Goal: Task Accomplishment & Management: Manage account settings

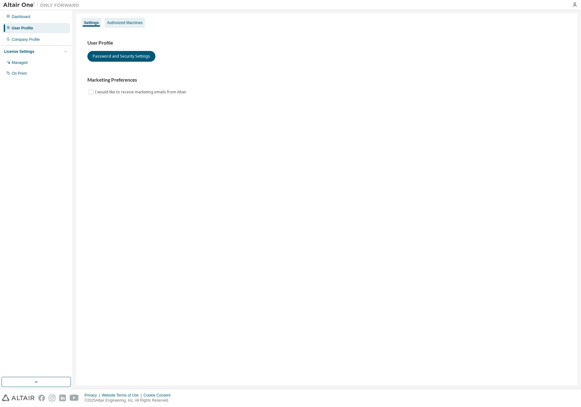
click at [133, 23] on div "Authorized Machines" at bounding box center [124, 22] width 35 height 5
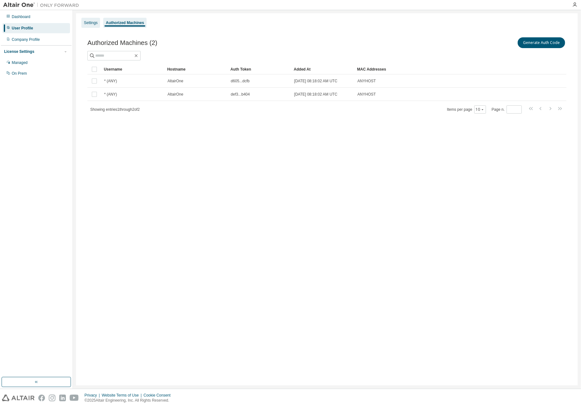
click at [99, 22] on div "Settings" at bounding box center [90, 23] width 19 height 10
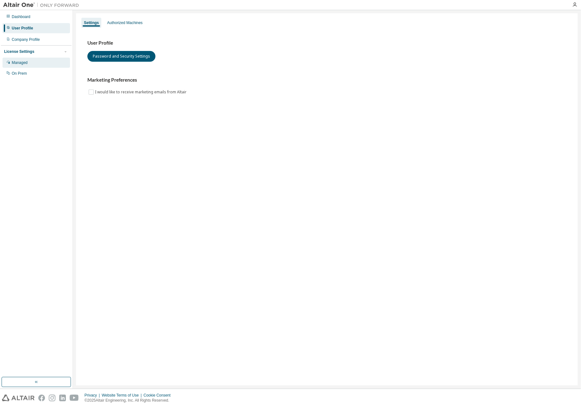
click at [31, 64] on div "Managed" at bounding box center [36, 63] width 67 height 10
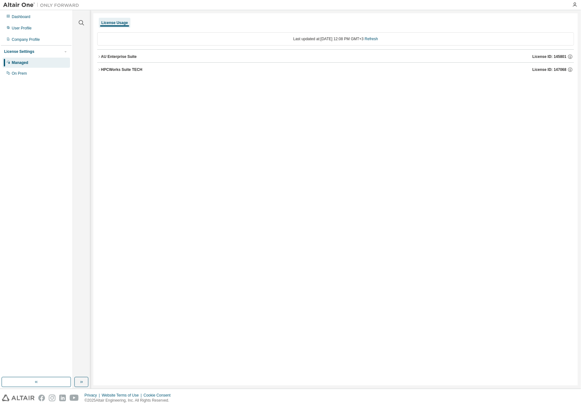
click at [99, 57] on icon "button" at bounding box center [99, 57] width 4 height 4
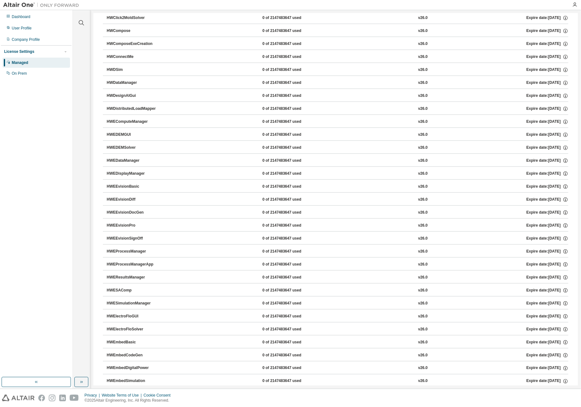
scroll to position [521, 0]
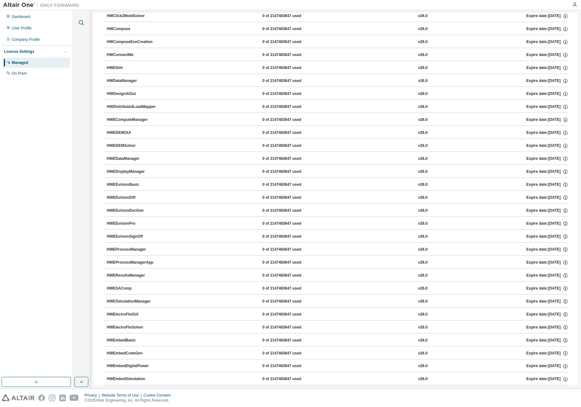
click at [81, 23] on icon "button" at bounding box center [82, 23] width 8 height 8
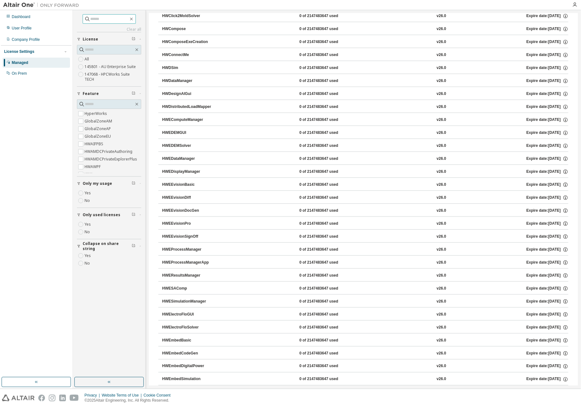
click at [91, 16] on input "text" at bounding box center [110, 19] width 38 height 6
type input "**********"
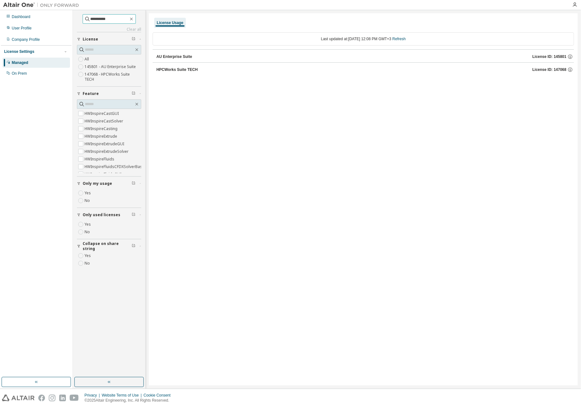
scroll to position [980, 0]
click at [88, 101] on input "text" at bounding box center [109, 104] width 49 height 6
type input "*******"
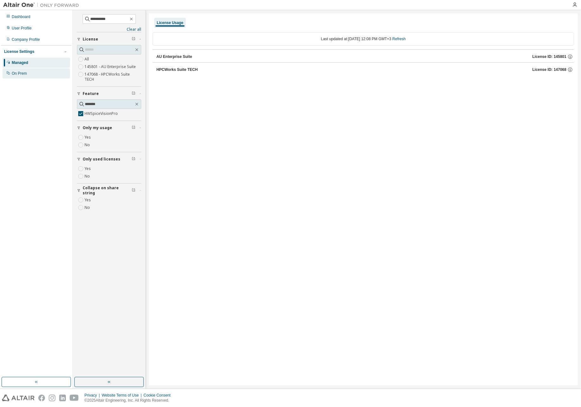
click at [21, 75] on div "On Prem" at bounding box center [19, 73] width 15 height 5
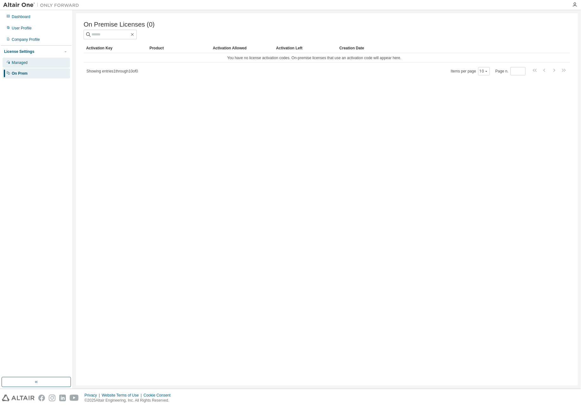
click at [35, 63] on div "Managed" at bounding box center [36, 63] width 67 height 10
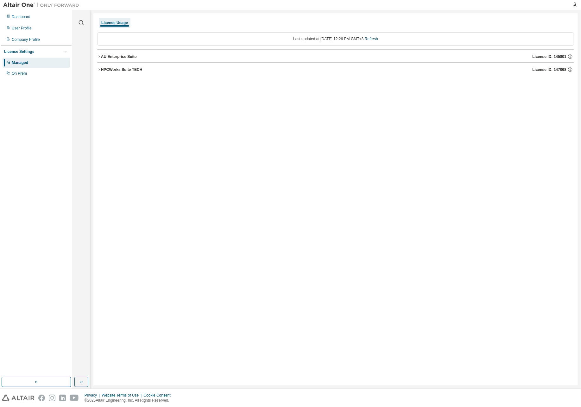
click at [99, 70] on icon "button" at bounding box center [99, 70] width 4 height 4
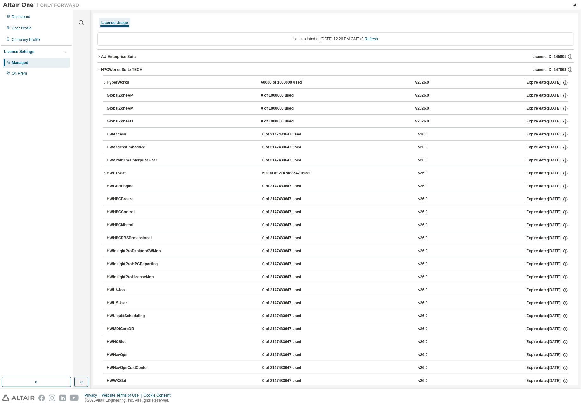
click at [101, 55] on icon "button" at bounding box center [99, 57] width 4 height 4
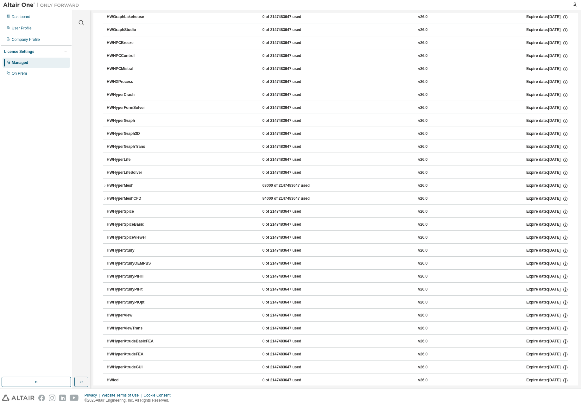
scroll to position [3744, 0]
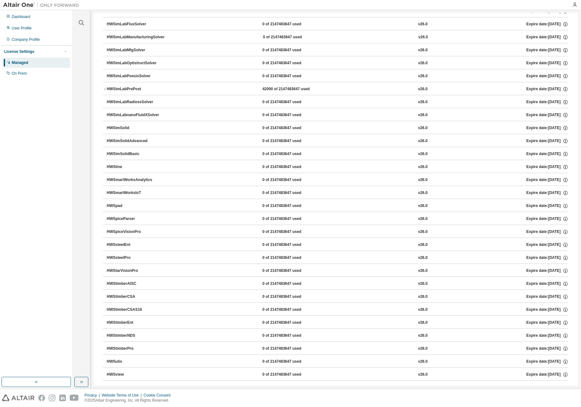
click at [120, 229] on div "HWSpiceVisionPro" at bounding box center [135, 232] width 57 height 6
click at [563, 230] on icon "button" at bounding box center [565, 232] width 4 height 4
click at [132, 229] on div "HWSpiceVisionPro" at bounding box center [135, 232] width 57 height 6
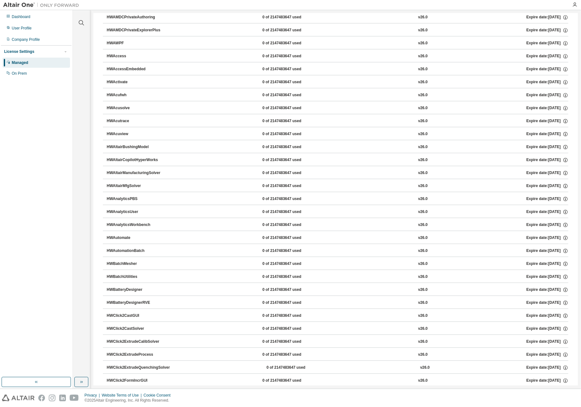
scroll to position [0, 0]
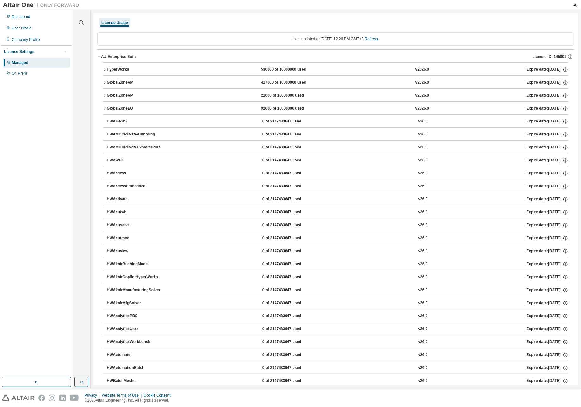
click at [100, 56] on icon "button" at bounding box center [99, 56] width 2 height 1
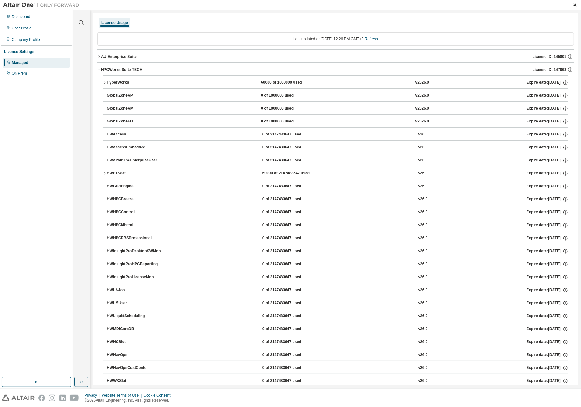
click at [253, 19] on div "License Usage" at bounding box center [335, 22] width 477 height 11
click at [98, 70] on icon "button" at bounding box center [99, 70] width 4 height 4
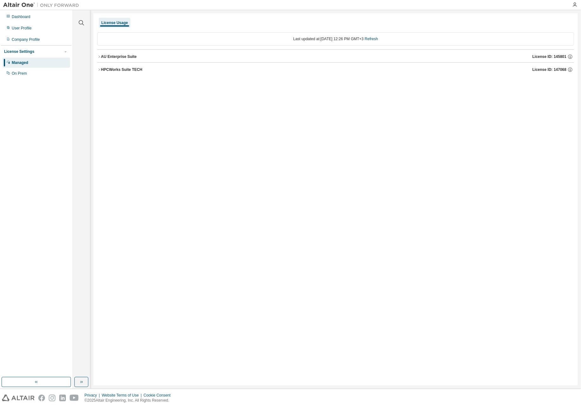
click at [99, 55] on icon "button" at bounding box center [99, 57] width 4 height 4
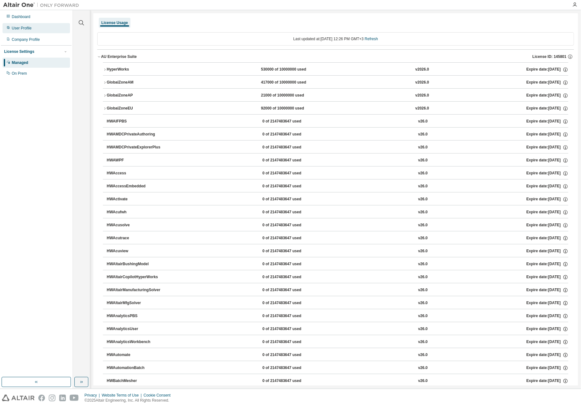
click at [24, 30] on div "User Profile" at bounding box center [22, 28] width 20 height 5
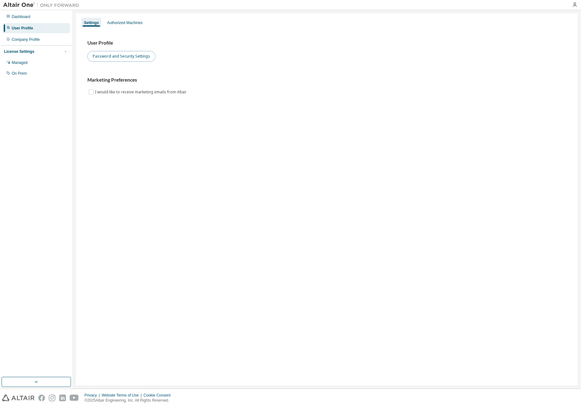
click at [125, 57] on button "Password and Security Settings" at bounding box center [121, 56] width 68 height 11
click at [116, 17] on div "Settings Authorized Machines" at bounding box center [327, 22] width 494 height 11
click at [115, 22] on div "Authorized Machines" at bounding box center [124, 22] width 35 height 5
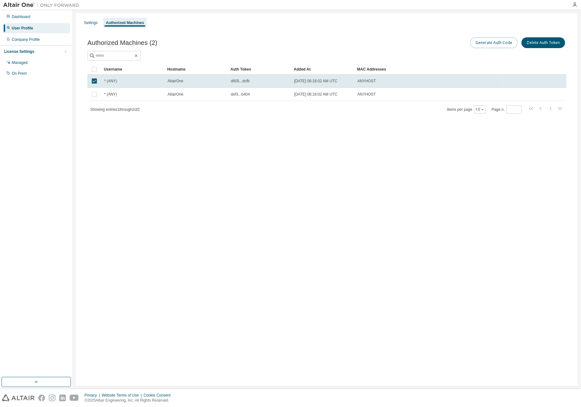
click at [490, 44] on button "Generate Auth Code" at bounding box center [493, 42] width 47 height 11
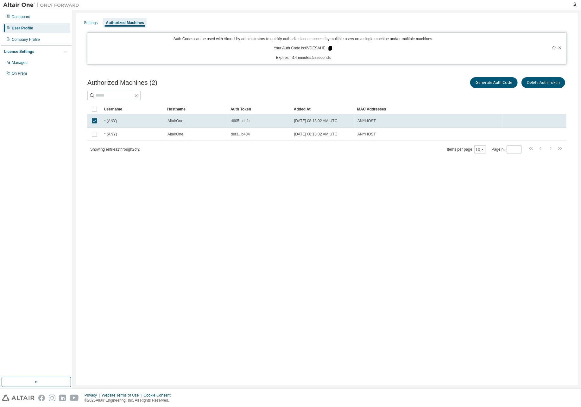
click at [329, 48] on icon at bounding box center [329, 48] width 3 height 4
click at [328, 47] on icon at bounding box center [329, 48] width 3 height 4
click at [371, 179] on div "Settings Authorized Machines Auth Codes can be used with Almutil by administrat…" at bounding box center [327, 199] width 502 height 372
